Goal: Task Accomplishment & Management: Manage account settings

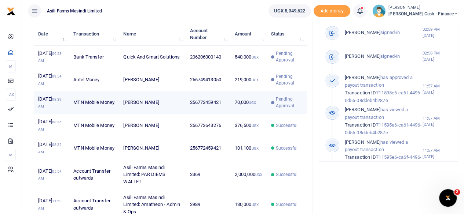
scroll to position [6, 6]
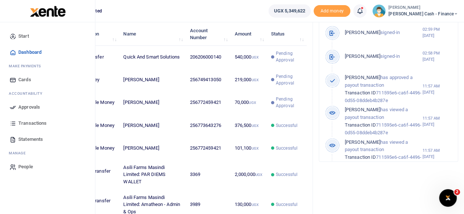
click at [28, 107] on span "Approvals" at bounding box center [29, 107] width 22 height 7
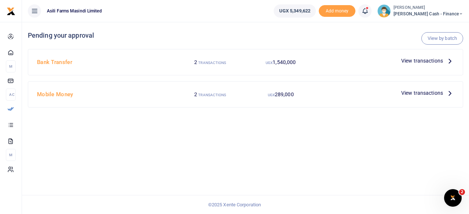
click at [451, 63] on icon at bounding box center [450, 61] width 8 height 8
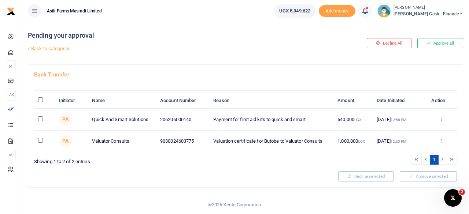
click at [442, 118] on icon at bounding box center [441, 119] width 5 height 5
click at [413, 163] on link "Details" at bounding box center [415, 164] width 58 height 10
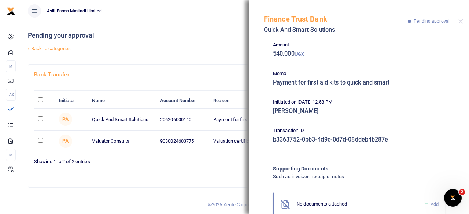
scroll to position [64, 0]
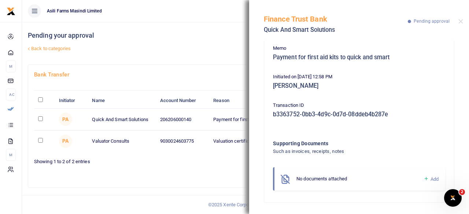
click at [188, 42] on div "Pending your approval Back to categories" at bounding box center [172, 43] width 288 height 43
click at [463, 22] on button "Close" at bounding box center [460, 21] width 5 height 5
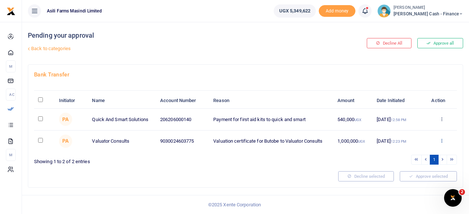
click at [443, 140] on icon at bounding box center [441, 140] width 5 height 5
click at [412, 184] on link "Details" at bounding box center [415, 185] width 58 height 10
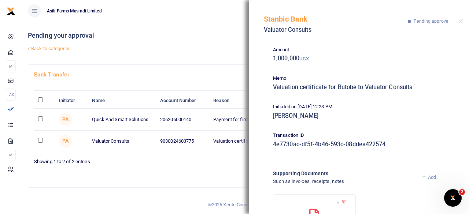
scroll to position [95, 0]
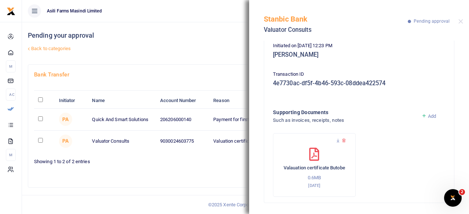
click at [217, 65] on div "Bank Transfer Initiator Name Account Number Reason Amount Date Initiated Action…" at bounding box center [245, 126] width 435 height 123
click at [462, 23] on button "Close" at bounding box center [460, 21] width 5 height 5
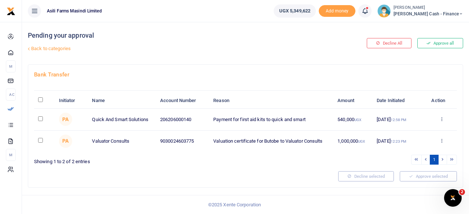
click at [39, 141] on input "checkbox" at bounding box center [40, 140] width 5 height 5
checkbox input "true"
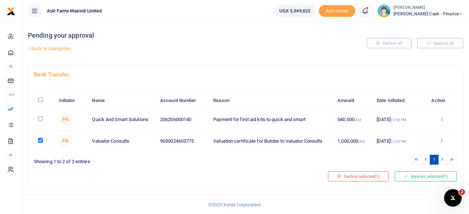
click at [443, 139] on icon at bounding box center [441, 140] width 5 height 5
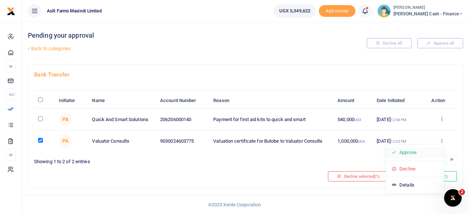
click at [415, 151] on link "Approve" at bounding box center [415, 153] width 58 height 10
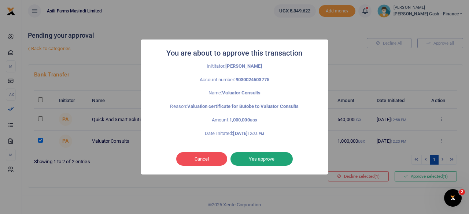
click at [264, 158] on button "Yes approve" at bounding box center [262, 159] width 62 height 14
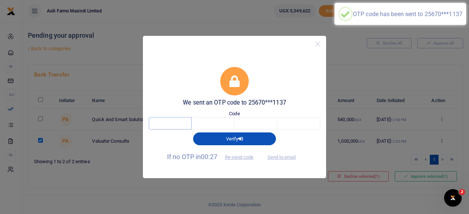
click at [179, 126] on input "text" at bounding box center [170, 123] width 43 height 12
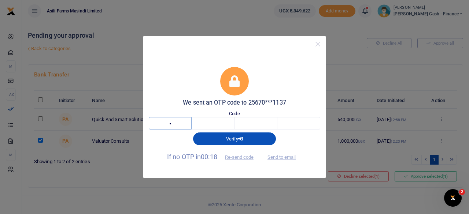
type input "2"
type input "1"
click at [318, 45] on button "Close" at bounding box center [318, 44] width 11 height 11
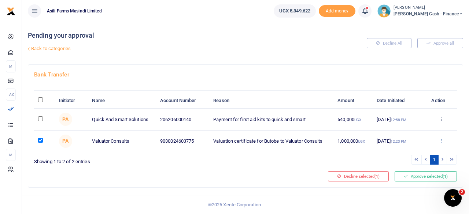
click at [441, 140] on icon at bounding box center [441, 140] width 5 height 5
click at [410, 186] on link "Details" at bounding box center [415, 185] width 58 height 10
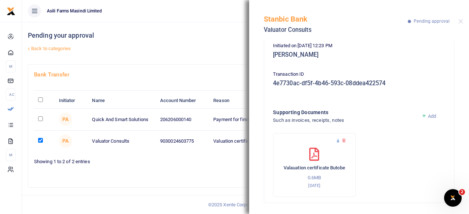
click at [339, 139] on icon at bounding box center [338, 141] width 5 height 5
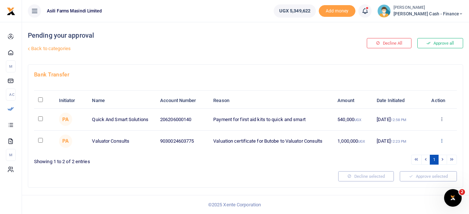
click at [441, 140] on icon at bounding box center [441, 140] width 5 height 5
click at [41, 138] on input "checkbox" at bounding box center [40, 140] width 5 height 5
checkbox input "true"
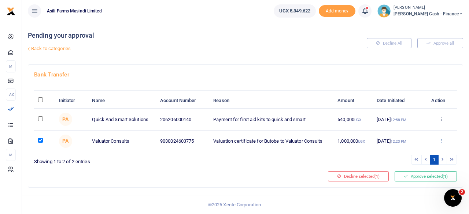
click at [441, 141] on icon at bounding box center [441, 140] width 5 height 5
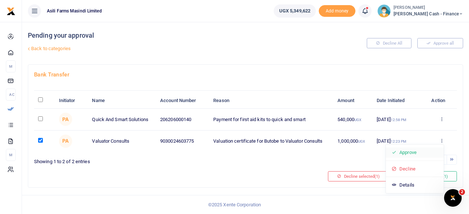
click at [409, 153] on link "Approve" at bounding box center [415, 153] width 58 height 10
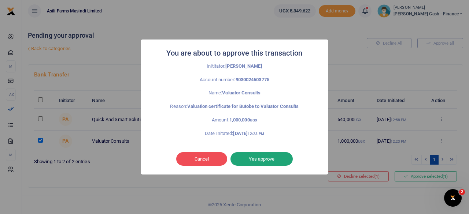
click at [273, 160] on button "Yes approve" at bounding box center [262, 159] width 62 height 14
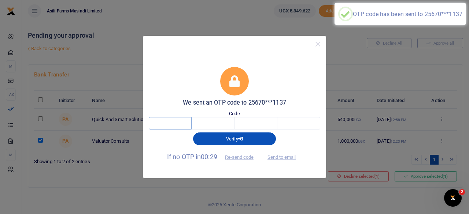
click at [180, 122] on input "text" at bounding box center [170, 123] width 43 height 12
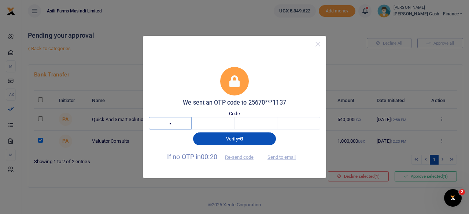
type input "4"
type input "2"
type input "0"
type input "9"
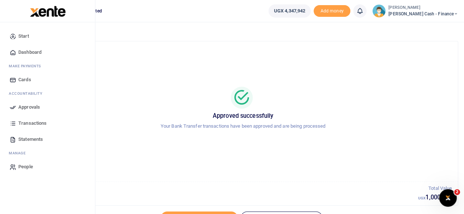
click at [31, 108] on span "Approvals" at bounding box center [29, 107] width 22 height 7
